Goal: Use online tool/utility: Utilize a website feature to perform a specific function

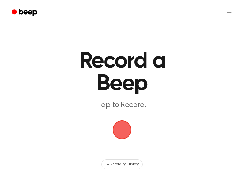
click at [121, 132] on span "button" at bounding box center [122, 129] width 22 height 22
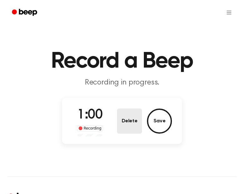
click at [128, 125] on button "Delete" at bounding box center [129, 120] width 25 height 25
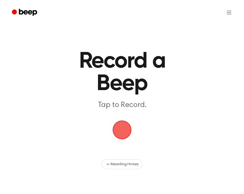
click at [117, 133] on span "button" at bounding box center [121, 129] width 21 height 21
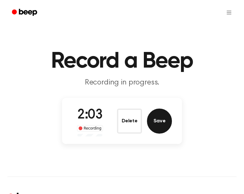
click at [155, 121] on button "Save" at bounding box center [159, 120] width 25 height 25
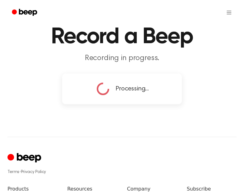
scroll to position [31, 0]
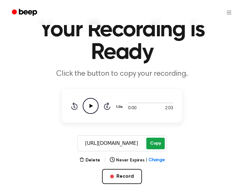
click at [157, 143] on button "Copy" at bounding box center [155, 143] width 18 height 12
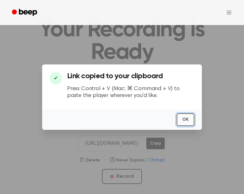
click at [183, 117] on button "OK" at bounding box center [186, 119] width 18 height 13
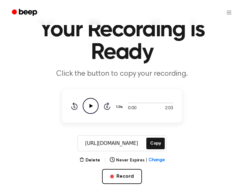
click at [91, 108] on icon "Play Audio" at bounding box center [91, 106] width 16 height 16
click at [14, 119] on main "Your Recording is Ready Click the button to copy your recording. 1:56 2:03 1.0x…" at bounding box center [122, 94] width 244 height 250
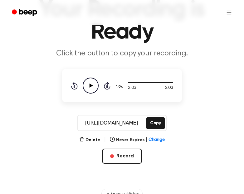
scroll to position [62, 0]
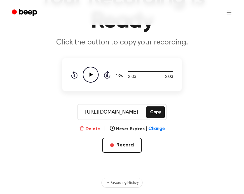
click at [94, 129] on button "Delete" at bounding box center [89, 129] width 21 height 7
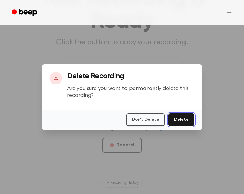
click at [171, 120] on button "Delete" at bounding box center [182, 119] width 26 height 13
click at [184, 120] on button "Delete" at bounding box center [182, 119] width 26 height 13
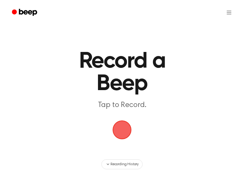
click at [120, 130] on span "button" at bounding box center [121, 129] width 17 height 17
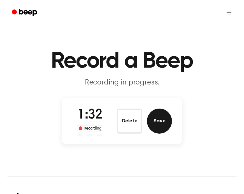
click at [155, 121] on button "Save" at bounding box center [159, 120] width 25 height 25
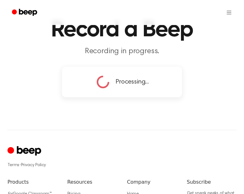
scroll to position [62, 0]
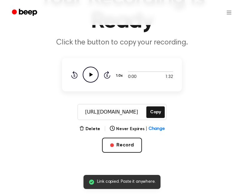
click at [93, 75] on icon "Play Audio" at bounding box center [91, 75] width 16 height 16
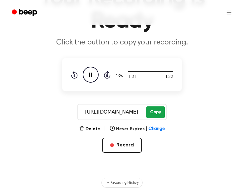
click at [156, 108] on button "Copy" at bounding box center [155, 112] width 18 height 12
drag, startPoint x: 113, startPoint y: 111, endPoint x: 145, endPoint y: 114, distance: 32.0
click at [144, 114] on input "https://beep.audio/nBeAnkZ" at bounding box center [111, 111] width 67 height 15
